Goal: Information Seeking & Learning: Learn about a topic

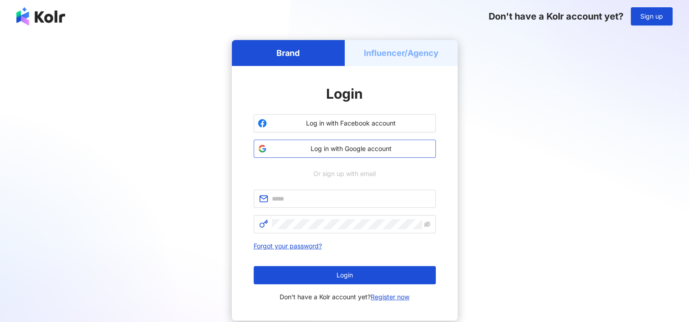
click at [344, 148] on span "Log in with Google account" at bounding box center [350, 148] width 161 height 9
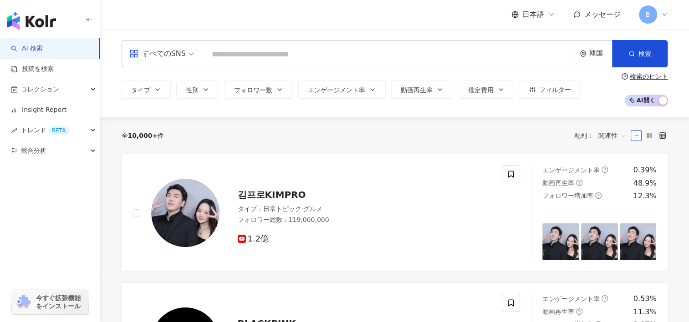
click at [605, 56] on div "韓国" at bounding box center [600, 54] width 23 height 8
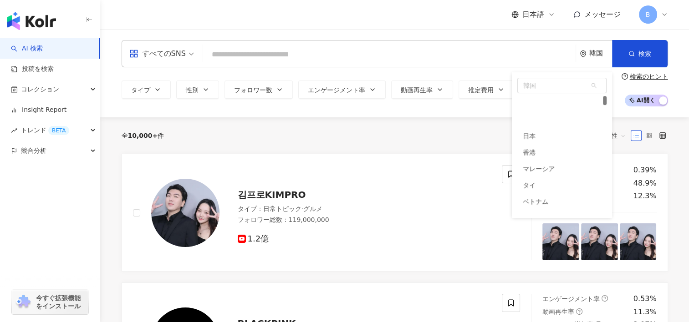
scroll to position [34, 0]
click at [560, 105] on div "日本" at bounding box center [561, 102] width 89 height 16
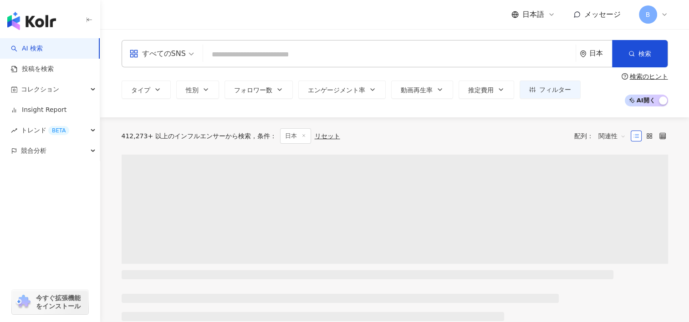
click at [541, 23] on div "日本語 メッセージ B" at bounding box center [589, 14] width 157 height 18
click at [550, 16] on icon at bounding box center [551, 14] width 7 height 7
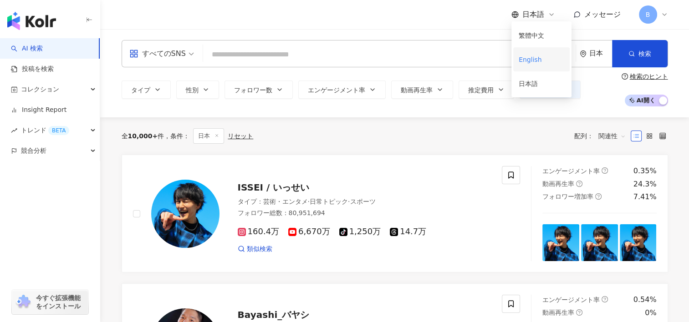
click at [533, 66] on div "English" at bounding box center [541, 59] width 46 height 16
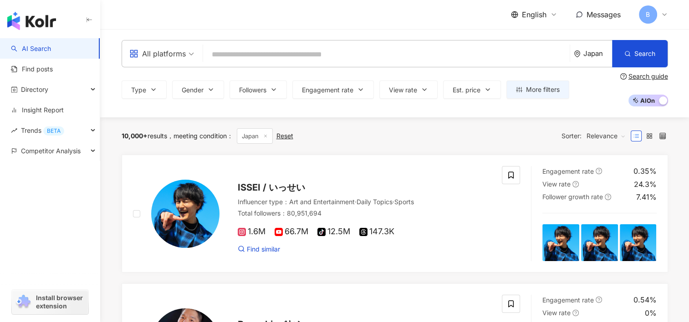
click at [169, 55] on div "All platforms" at bounding box center [157, 53] width 56 height 15
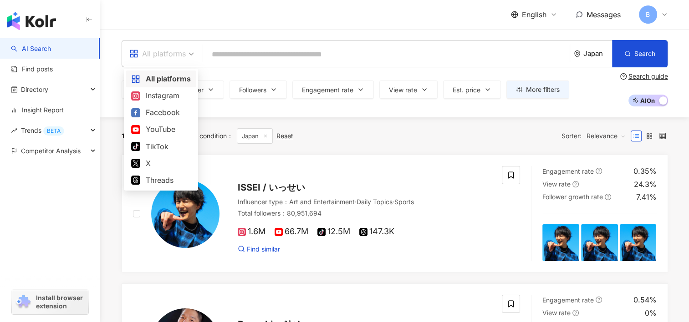
click at [166, 81] on div "All platforms" at bounding box center [161, 78] width 60 height 11
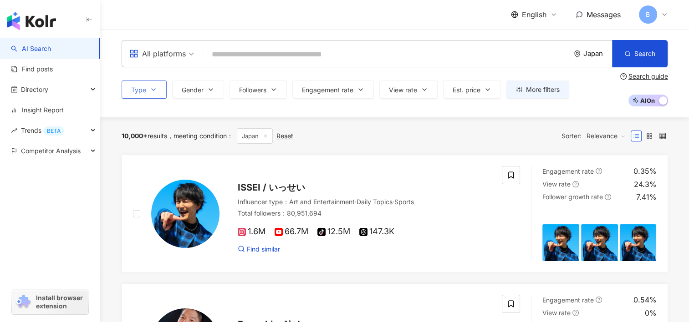
click at [153, 87] on icon "button" at bounding box center [153, 89] width 7 height 7
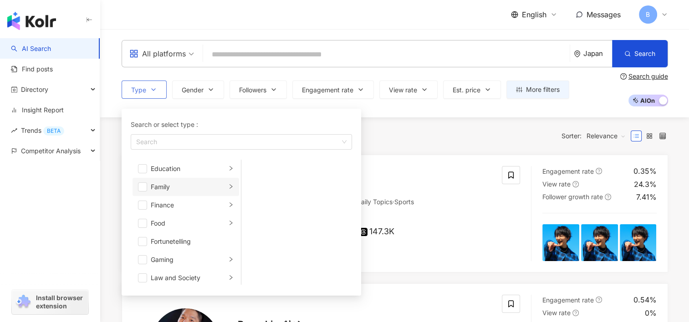
scroll to position [91, 0]
click at [142, 209] on span "button" at bounding box center [142, 207] width 9 height 9
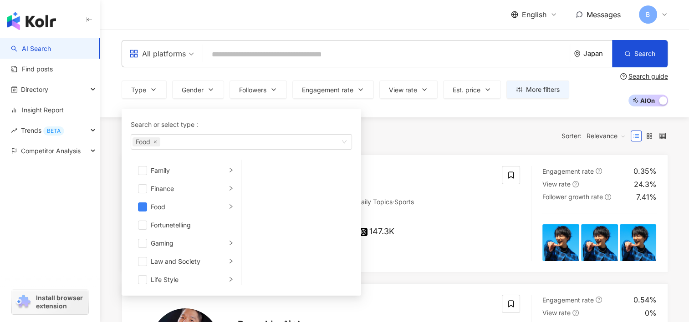
click at [451, 133] on div "10,000+ results meeting condition ： Japan Reset Sorter: Relevance" at bounding box center [395, 135] width 546 height 15
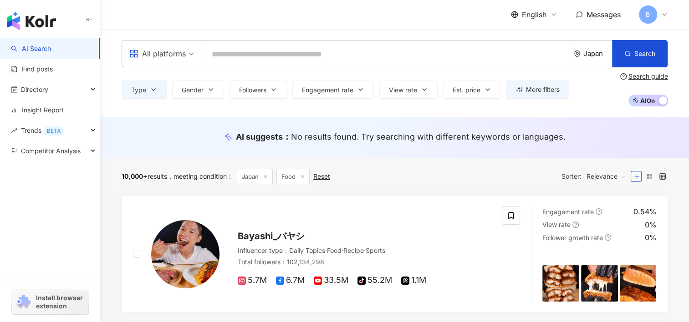
click at [282, 49] on input "search" at bounding box center [386, 54] width 359 height 17
paste input "**"
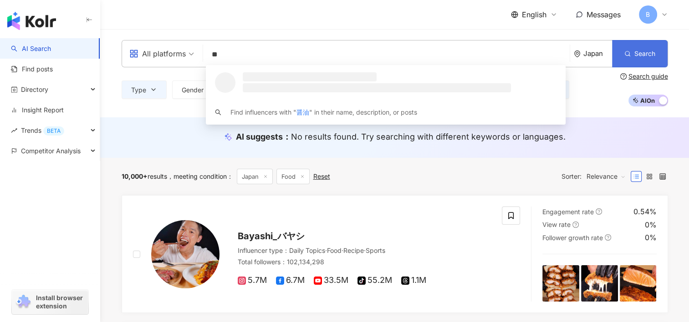
type input "**"
click at [647, 59] on button "Search" at bounding box center [640, 53] width 56 height 27
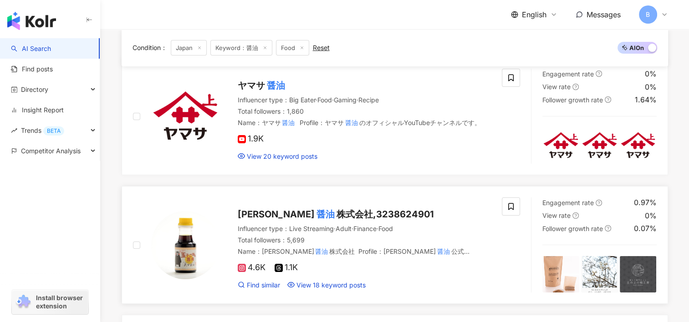
scroll to position [137, 0]
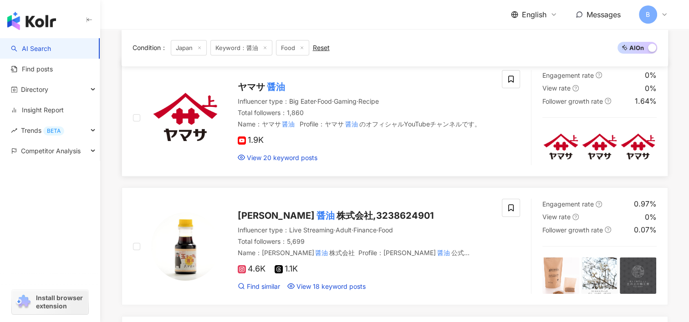
click at [251, 88] on span "ヤマサ" at bounding box center [251, 86] width 27 height 11
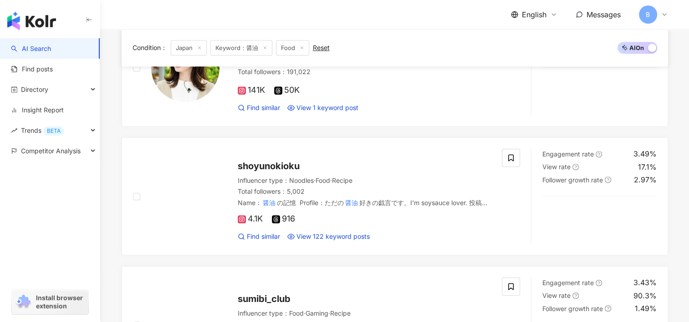
scroll to position [364, 0]
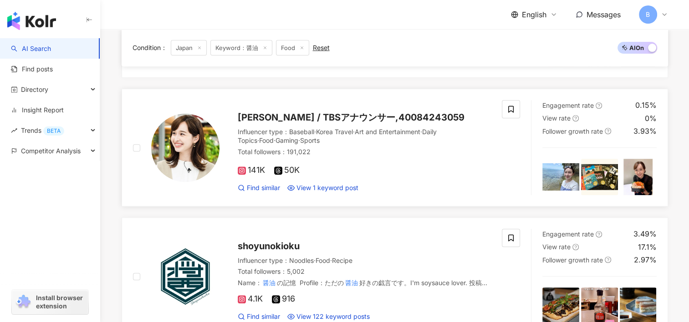
click at [287, 113] on span "[PERSON_NAME] / TBSアナウンサー,40084243059" at bounding box center [351, 117] width 227 height 11
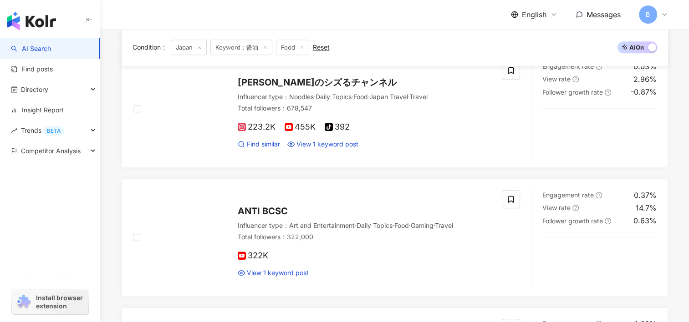
scroll to position [774, 0]
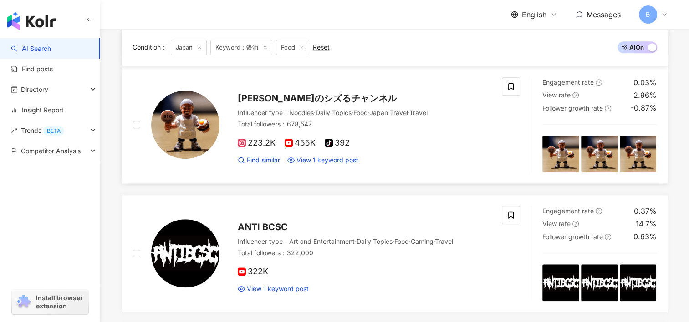
click at [304, 95] on span "鳥羽周作のシズるチャンネル" at bounding box center [317, 98] width 159 height 11
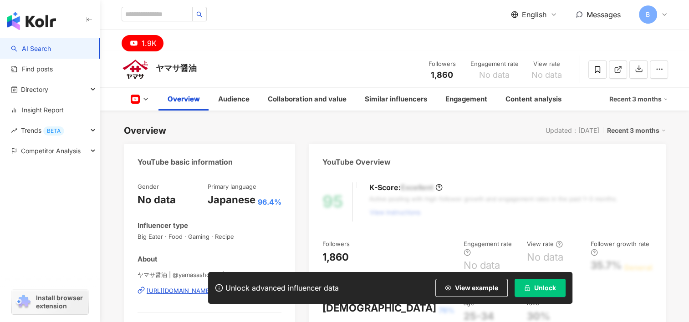
click at [541, 280] on button "Unlock" at bounding box center [539, 288] width 51 height 18
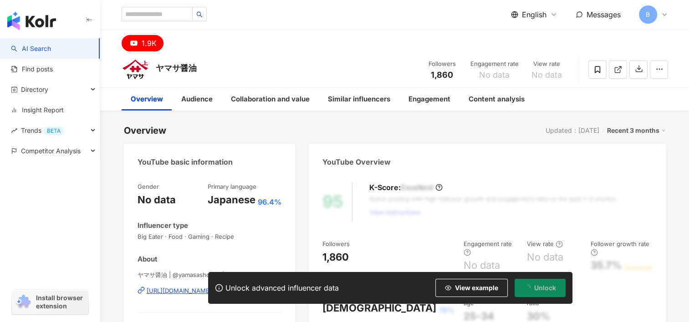
click at [339, 55] on div "ヤマサ醤油 Followers 1,860 Engagement rate No data View rate No data" at bounding box center [394, 69] width 583 height 36
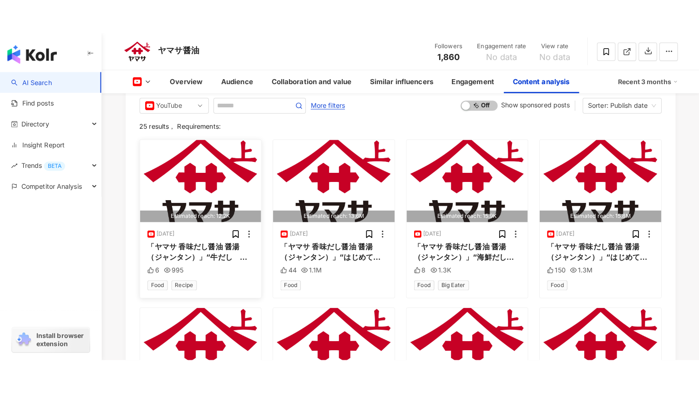
scroll to position [2133, 0]
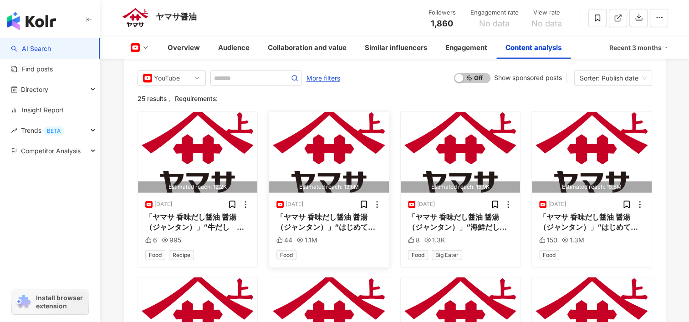
click at [359, 168] on img "button" at bounding box center [329, 152] width 120 height 81
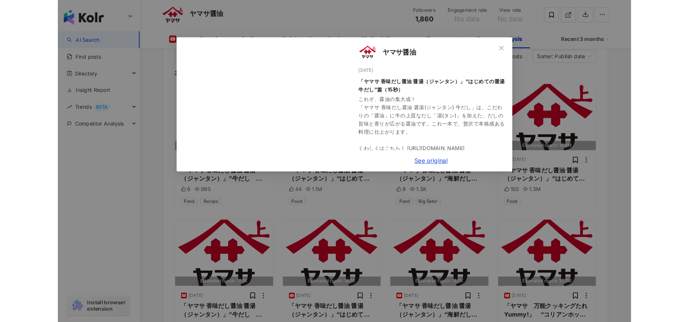
scroll to position [2124, 0]
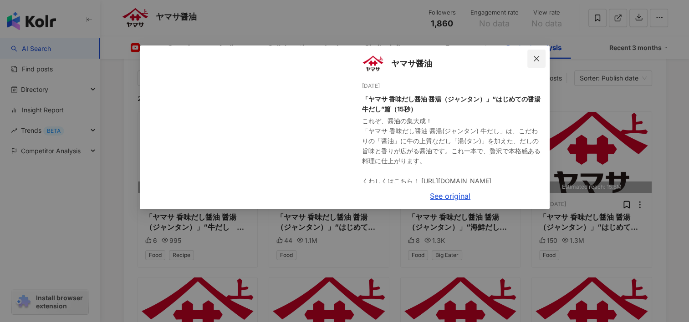
click at [533, 57] on icon "close" at bounding box center [536, 58] width 7 height 7
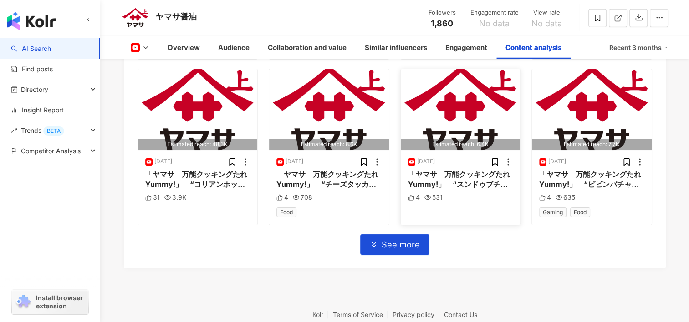
scroll to position [2442, 0]
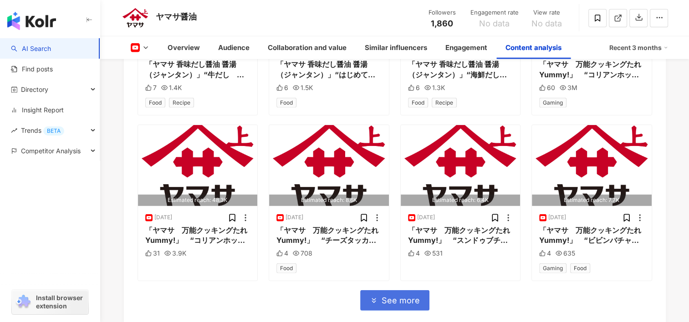
click at [389, 296] on span "See more" at bounding box center [400, 301] width 38 height 10
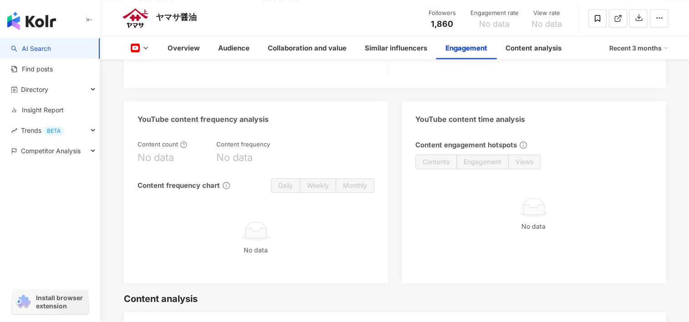
scroll to position [1577, 0]
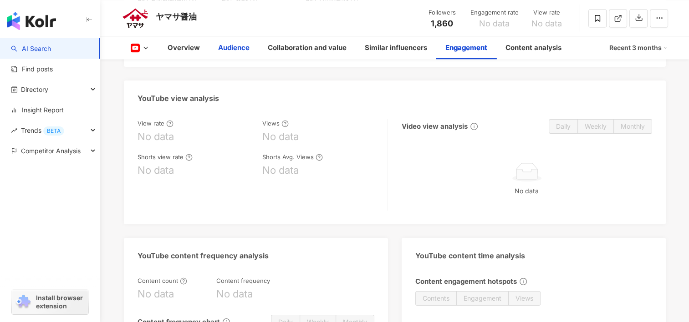
click at [231, 52] on div "Audience" at bounding box center [233, 47] width 31 height 11
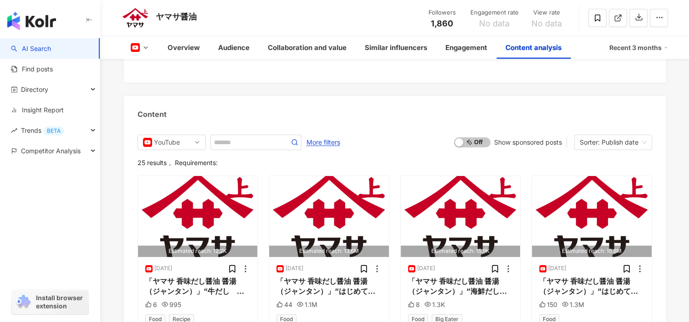
scroll to position [2170, 0]
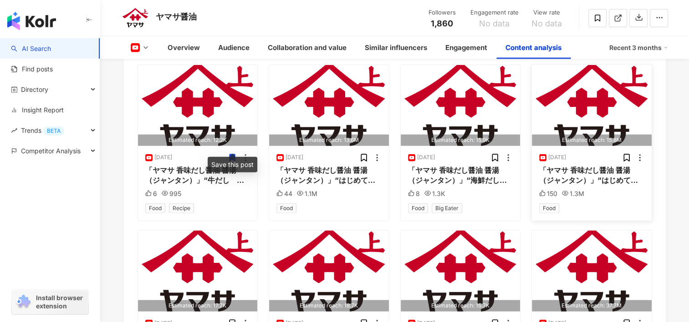
click at [599, 111] on img "button" at bounding box center [592, 105] width 120 height 81
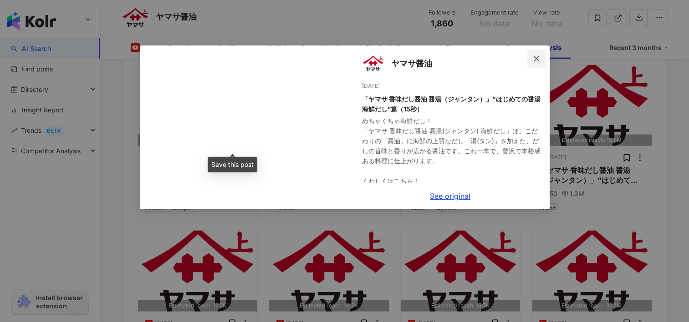
click at [539, 60] on icon "close" at bounding box center [536, 58] width 7 height 7
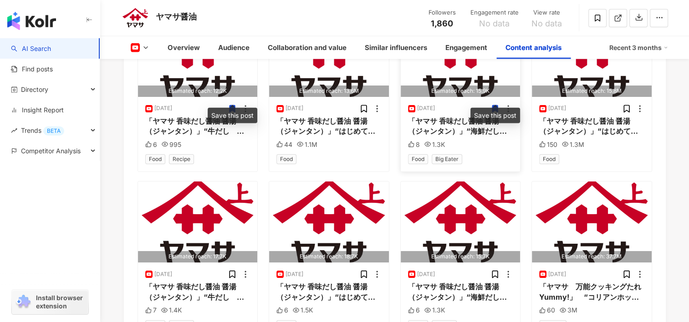
scroll to position [2307, 0]
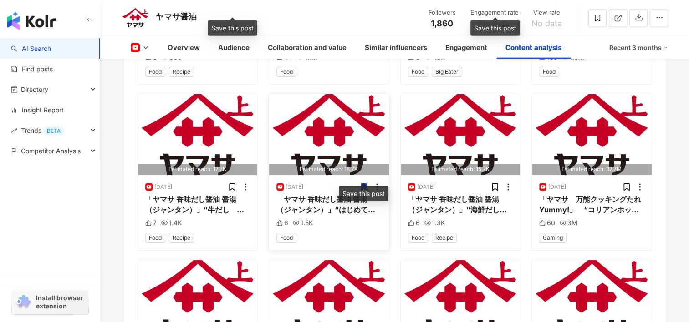
click at [340, 134] on img "button" at bounding box center [329, 134] width 120 height 81
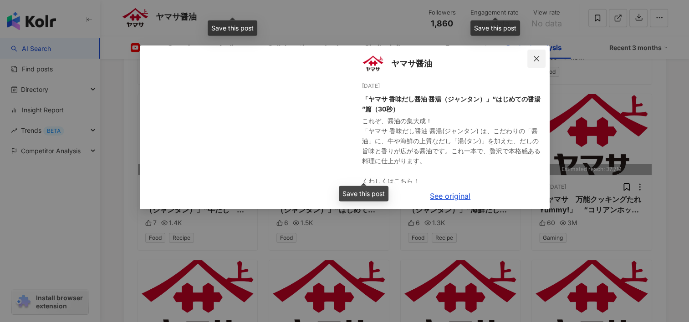
click at [537, 58] on icon "close" at bounding box center [536, 58] width 7 height 7
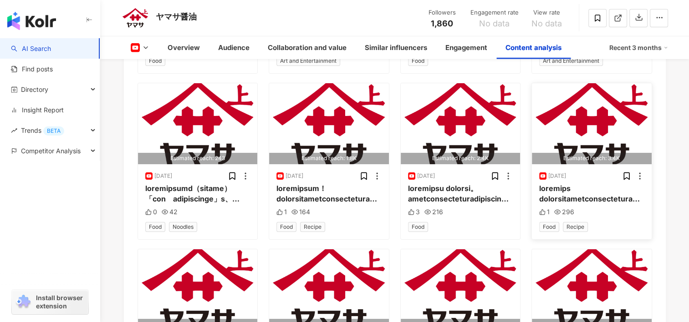
scroll to position [2899, 0]
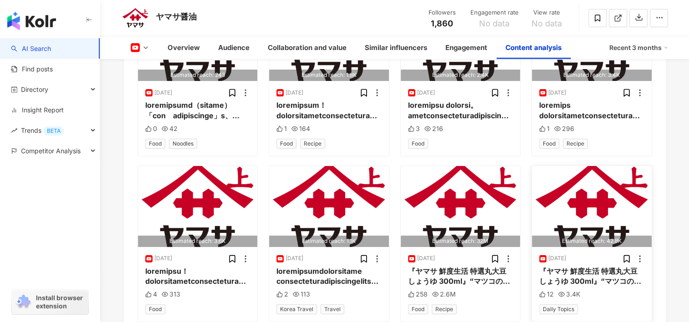
click at [589, 205] on img "button" at bounding box center [592, 206] width 120 height 81
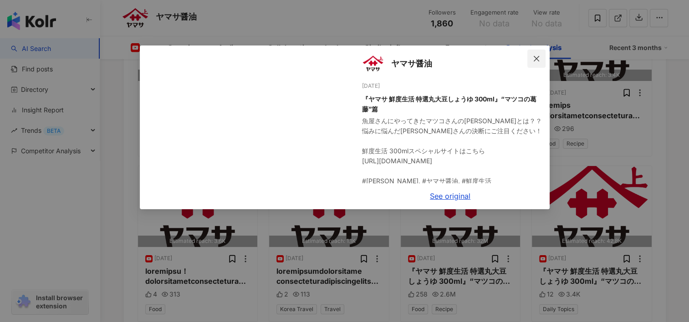
click at [539, 59] on icon "close" at bounding box center [536, 58] width 7 height 7
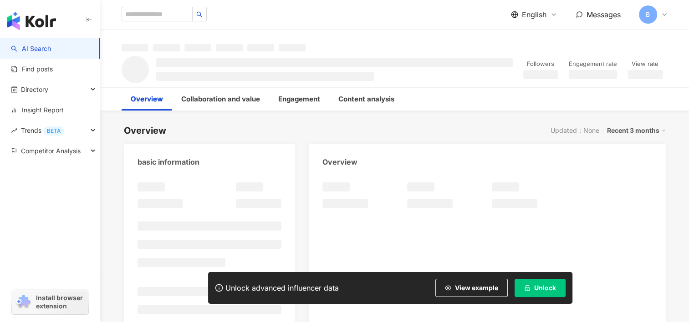
click at [553, 286] on span "Unlock" at bounding box center [545, 288] width 22 height 7
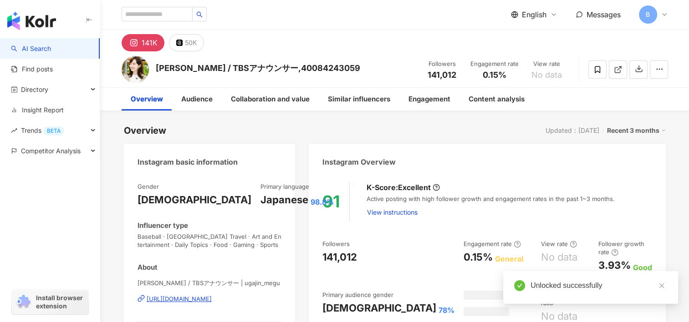
click at [357, 43] on div "141K 50K" at bounding box center [394, 41] width 583 height 22
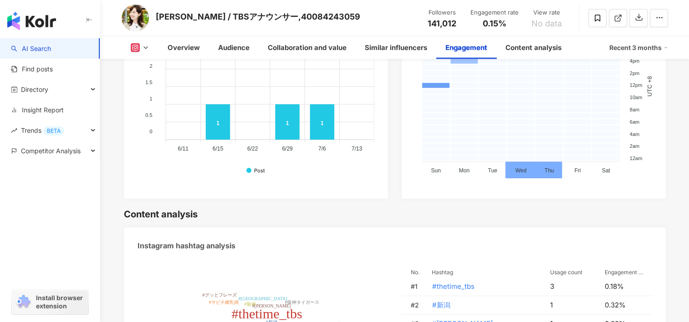
scroll to position [2276, 0]
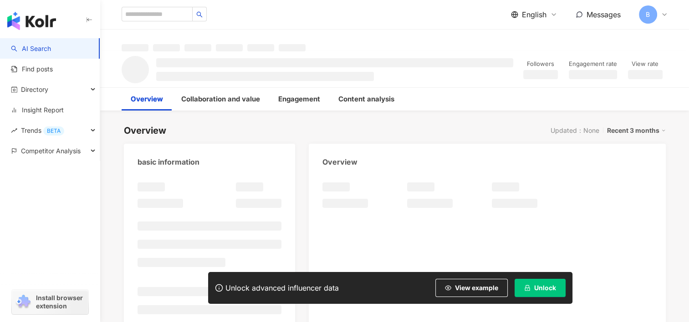
click at [540, 285] on span "Unlock" at bounding box center [545, 288] width 22 height 7
